Goal: Check status: Check status

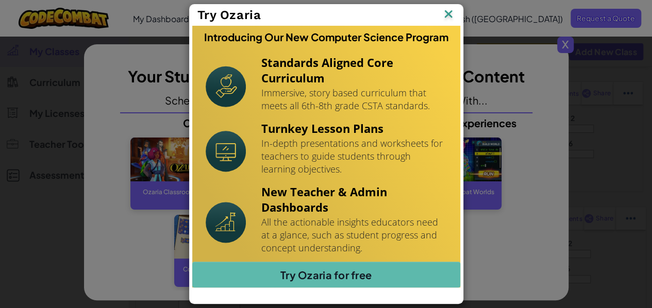
click at [448, 12] on img at bounding box center [448, 14] width 13 height 15
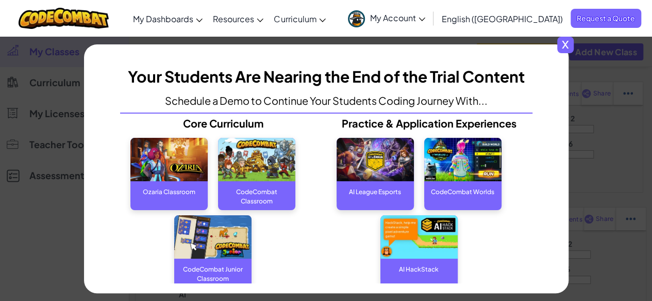
click at [567, 51] on div "x Your Students Are Nearing the End of the Trial Content Schedule a Demo to Con…" at bounding box center [326, 168] width 485 height 249
click at [571, 38] on span "x" at bounding box center [565, 45] width 17 height 17
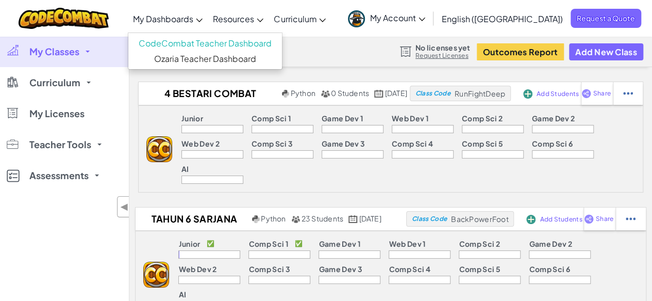
click at [193, 14] on span "My Dashboards" at bounding box center [163, 18] width 60 height 11
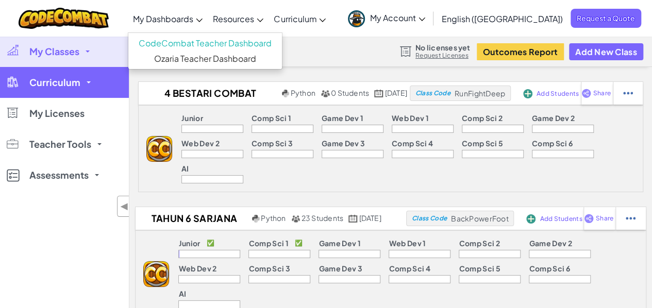
click at [85, 84] on link "Curriculum" at bounding box center [64, 82] width 129 height 31
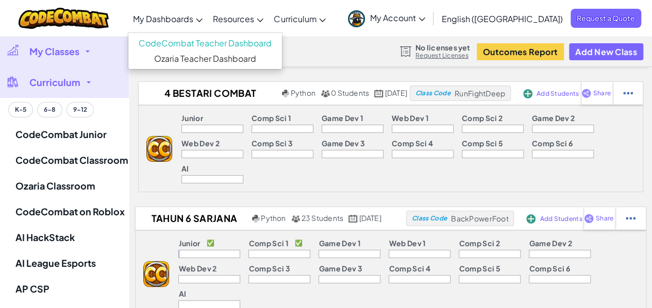
click at [186, 20] on span "My Dashboards" at bounding box center [163, 18] width 60 height 11
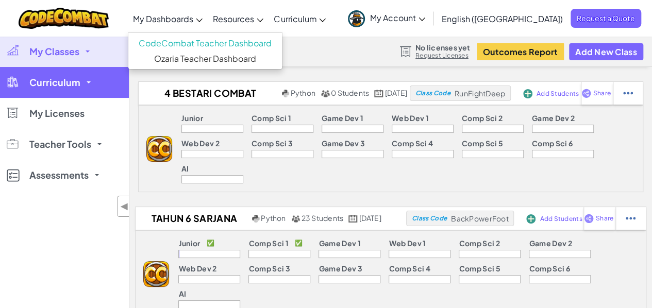
click at [63, 71] on link "Curriculum" at bounding box center [64, 82] width 129 height 31
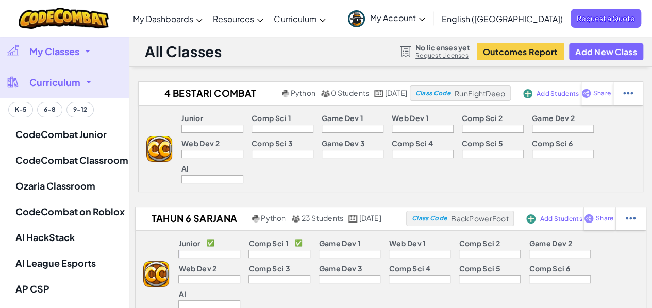
click at [57, 53] on span "My Classes" at bounding box center [54, 51] width 50 height 9
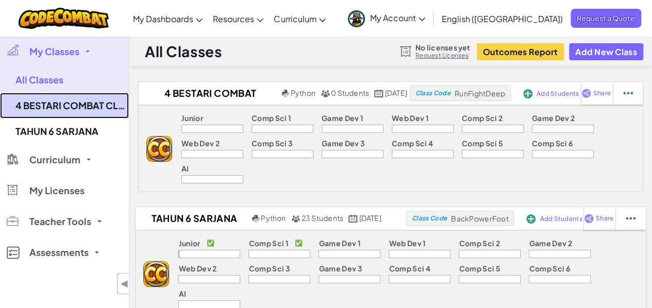
click at [87, 105] on link "4 BESTARI COMBAT CLAN" at bounding box center [64, 106] width 129 height 26
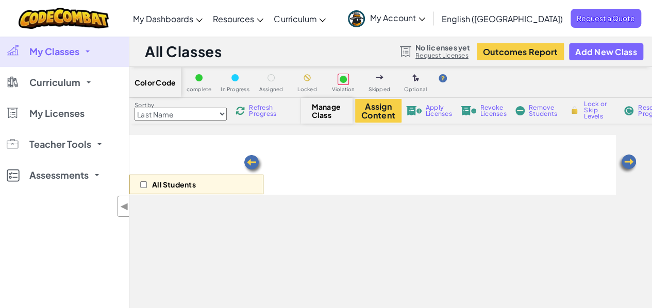
select select "560f1a9f22961295f9427742"
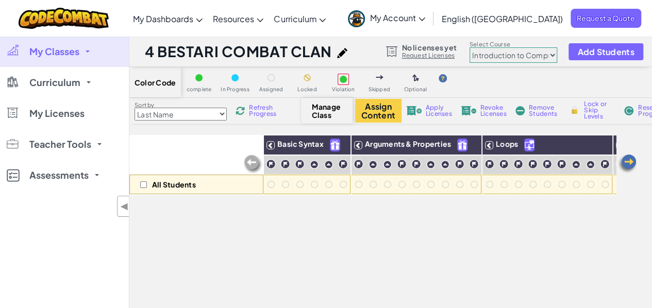
click at [87, 50] on link "My Classes" at bounding box center [64, 51] width 129 height 31
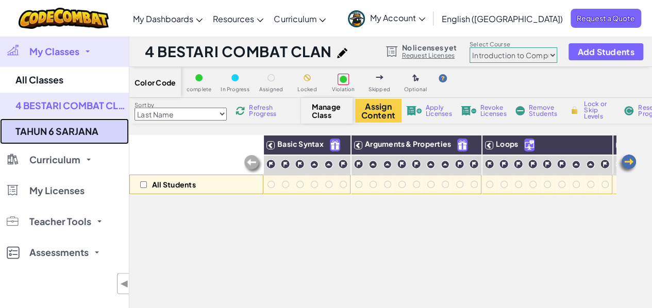
click at [78, 135] on link "TAHUN 6 SARJANA" at bounding box center [64, 132] width 129 height 26
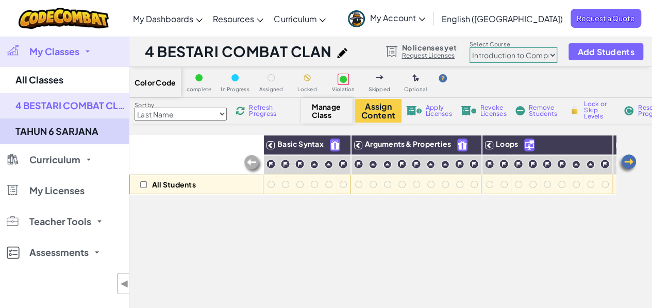
select select "560f1a9f22961295f9427742"
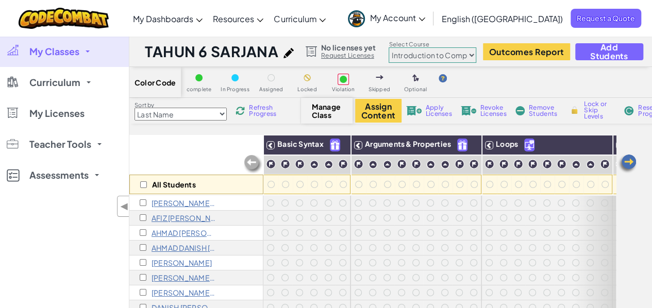
click at [176, 201] on p "[PERSON_NAME] KPM-Murid" at bounding box center [184, 203] width 64 height 8
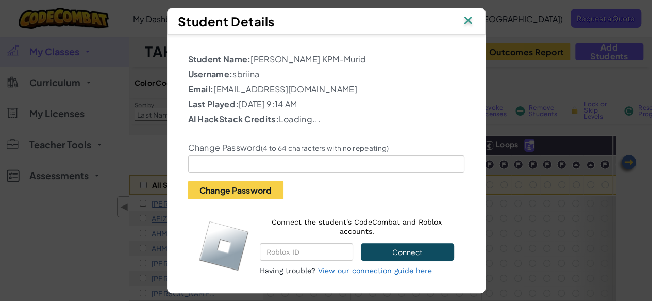
click at [471, 14] on img at bounding box center [468, 20] width 13 height 15
